Goal: Information Seeking & Learning: Check status

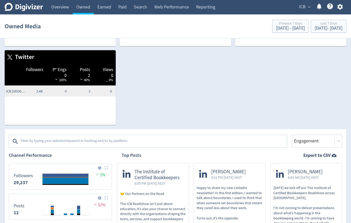
scroll to position [30, 0]
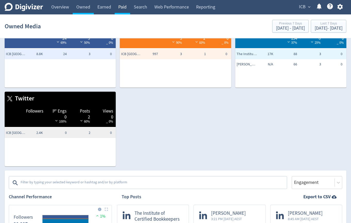
click at [127, 11] on link "Paid" at bounding box center [122, 7] width 15 height 14
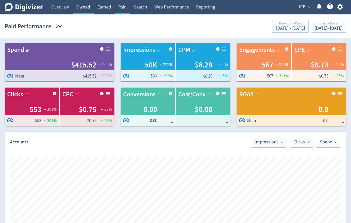
click at [73, 6] on link "Owned" at bounding box center [83, 7] width 21 height 14
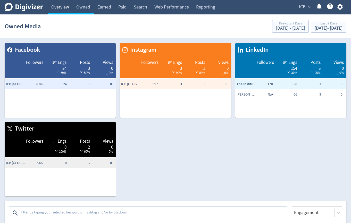
click at [60, 8] on link "Overview" at bounding box center [60, 7] width 25 height 14
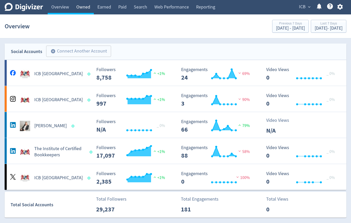
click at [84, 4] on link "Owned" at bounding box center [83, 7] width 21 height 14
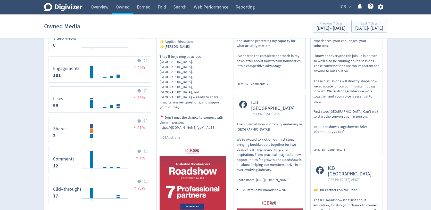
scroll to position [300, 0]
drag, startPoint x: 196, startPoint y: 193, endPoint x: 156, endPoint y: 183, distance: 41.4
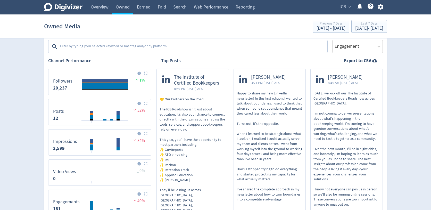
scroll to position [54, 0]
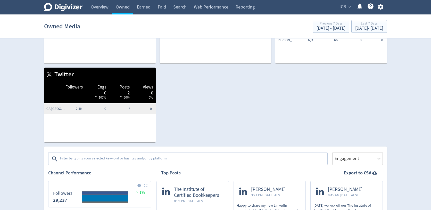
click at [134, 155] on textarea at bounding box center [193, 159] width 267 height 10
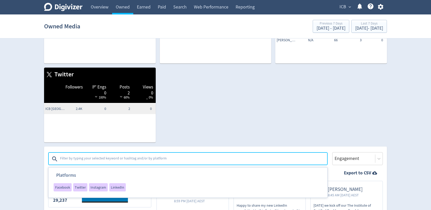
click at [326, 137] on div "Facebook Followers Engs 24 69% Posts 3 50% Views 0 _ 0% ICB [GEOGRAPHIC_DATA] 8…" at bounding box center [213, 64] width 347 height 158
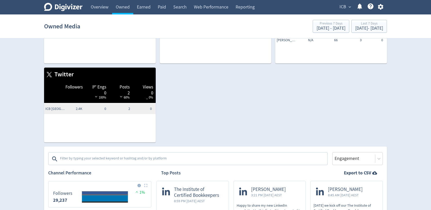
click at [237, 159] on textarea at bounding box center [193, 159] width 267 height 10
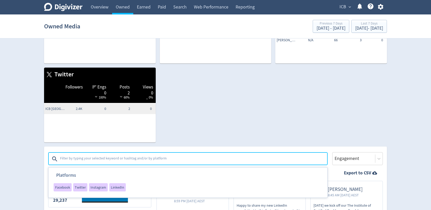
click at [247, 131] on div "Facebook Followers Engs 24 69% Posts 3 50% Views 0 _ 0% ICB [GEOGRAPHIC_DATA] 8…" at bounding box center [213, 64] width 347 height 158
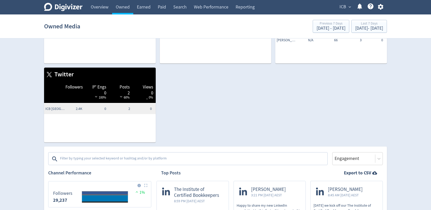
click at [162, 157] on textarea at bounding box center [193, 159] width 267 height 10
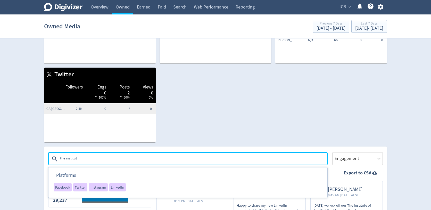
type textarea "the institute"
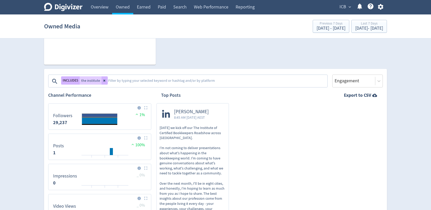
scroll to position [132, 0]
click at [105, 80] on button at bounding box center [105, 80] width 6 height 8
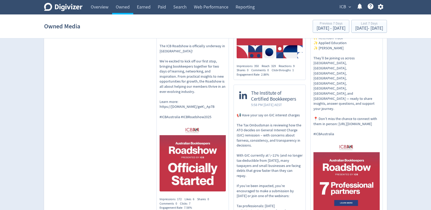
scroll to position [543, 0]
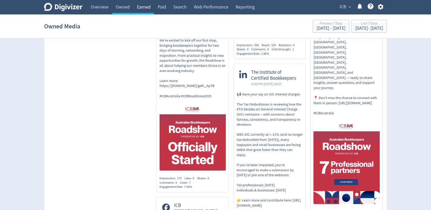
click at [143, 5] on link "Earned" at bounding box center [143, 7] width 21 height 14
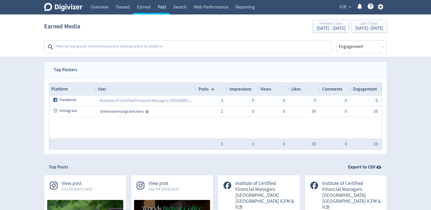
click at [163, 7] on link "Paid" at bounding box center [161, 7] width 15 height 14
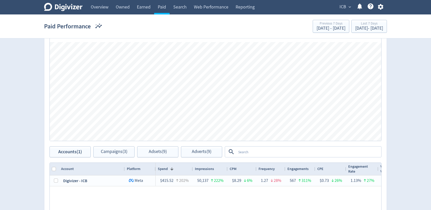
scroll to position [144, 0]
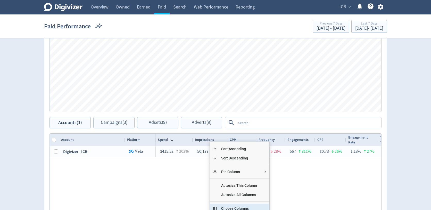
click at [221, 207] on span "Choose Columns" at bounding box center [239, 208] width 44 height 9
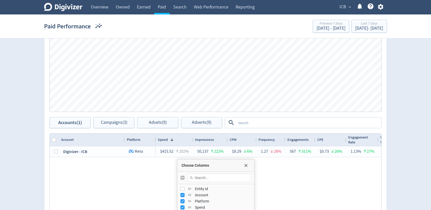
click at [180, 175] on input "Toggle All Columns Visibility" at bounding box center [182, 177] width 4 height 4
checkbox input "true"
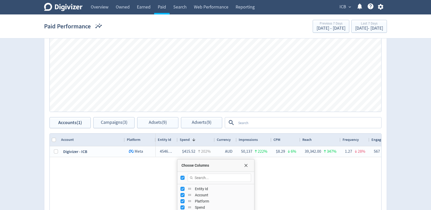
checkbox input "false"
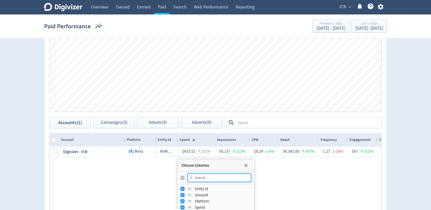
click at [215, 176] on input "Filter Columns Input" at bounding box center [219, 177] width 63 height 8
type input "reach"
checkbox input "true"
type input "reach"
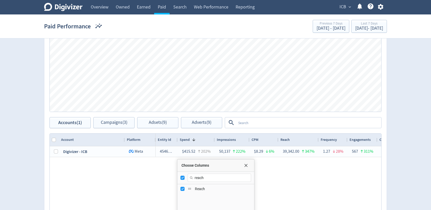
click at [286, 191] on div "454600887609550 $415.52 202% 50,137 222% $8.29 6% 39,342.00 347% 1.27 28% 567 3…" at bounding box center [268, 198] width 225 height 105
click at [246, 165] on span "Choose Columns" at bounding box center [246, 165] width 4 height 4
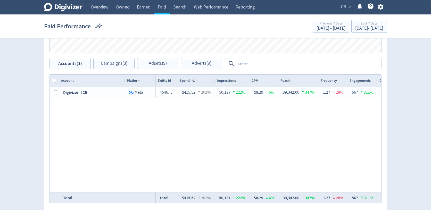
scroll to position [209, 0]
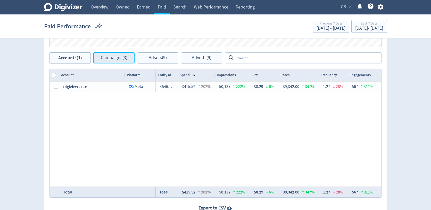
click at [108, 58] on span "Campaigns (3)" at bounding box center [114, 57] width 27 height 5
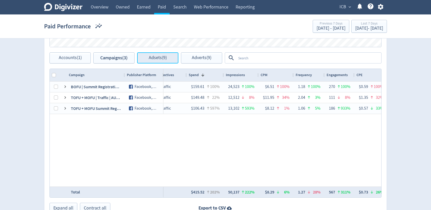
click at [163, 59] on span "Adsets (9)" at bounding box center [158, 57] width 18 height 5
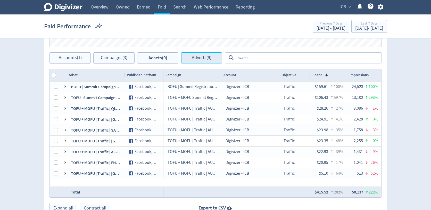
click at [196, 57] on span "Adverts (9)" at bounding box center [202, 57] width 20 height 5
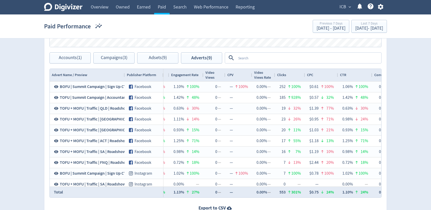
click at [289, 78] on div "Clicks" at bounding box center [290, 75] width 26 height 10
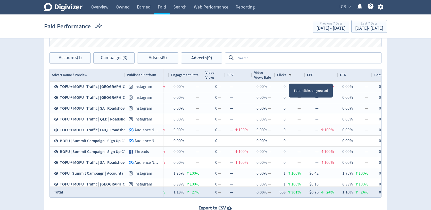
click at [288, 78] on div "Clicks 1" at bounding box center [290, 75] width 26 height 10
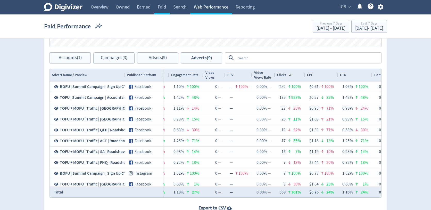
click at [198, 9] on link "Web Performance" at bounding box center [211, 7] width 42 height 14
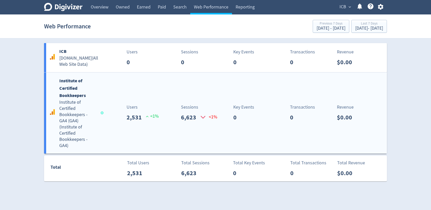
click at [148, 100] on div "Institute of Certified Bookkeepers Institute of Certified Bookkeepers - GA4 (GA…" at bounding box center [215, 112] width 343 height 81
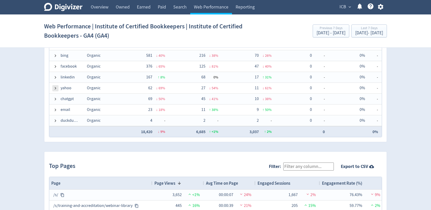
scroll to position [423, 0]
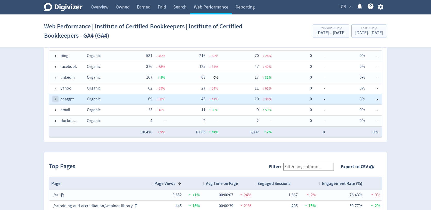
click at [56, 98] on span at bounding box center [55, 99] width 4 height 4
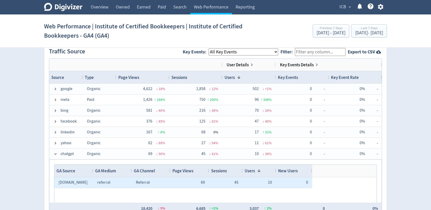
scroll to position [25, 0]
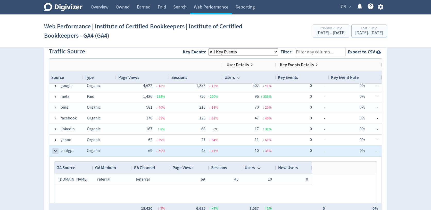
click at [56, 150] on span at bounding box center [55, 151] width 4 height 4
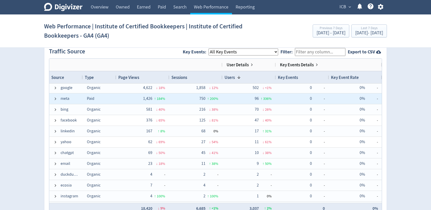
scroll to position [6, 0]
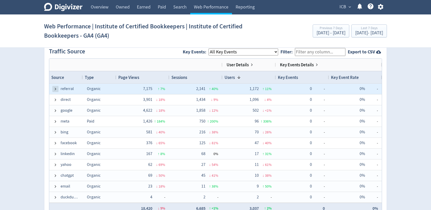
click at [55, 90] on span at bounding box center [55, 89] width 4 height 4
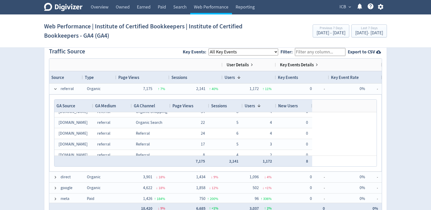
click at [192, 108] on div "Page Views" at bounding box center [189, 106] width 35 height 10
click at [190, 107] on span "Page Views" at bounding box center [182, 106] width 21 height 6
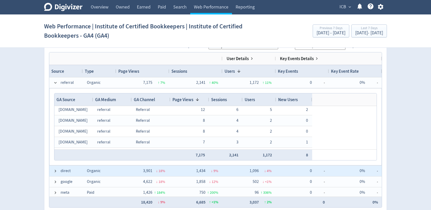
click at [53, 170] on div "direct" at bounding box center [65, 170] width 33 height 11
click at [55, 170] on span at bounding box center [55, 171] width 4 height 4
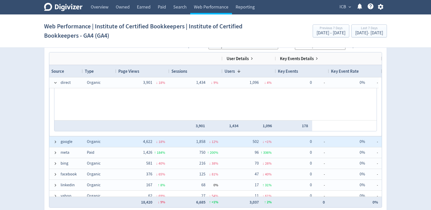
click at [53, 140] on div "google" at bounding box center [65, 141] width 33 height 11
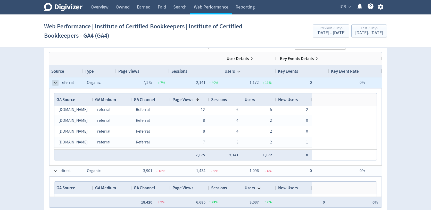
click at [55, 82] on span at bounding box center [55, 83] width 4 height 4
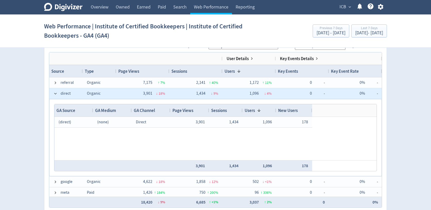
click at [56, 89] on span at bounding box center [55, 93] width 4 height 10
